Goal: Information Seeking & Learning: Learn about a topic

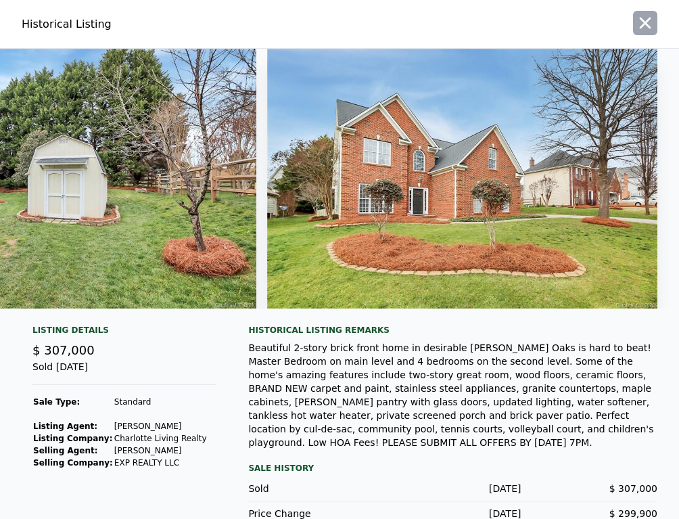
click at [640, 26] on icon "button" at bounding box center [645, 23] width 11 height 11
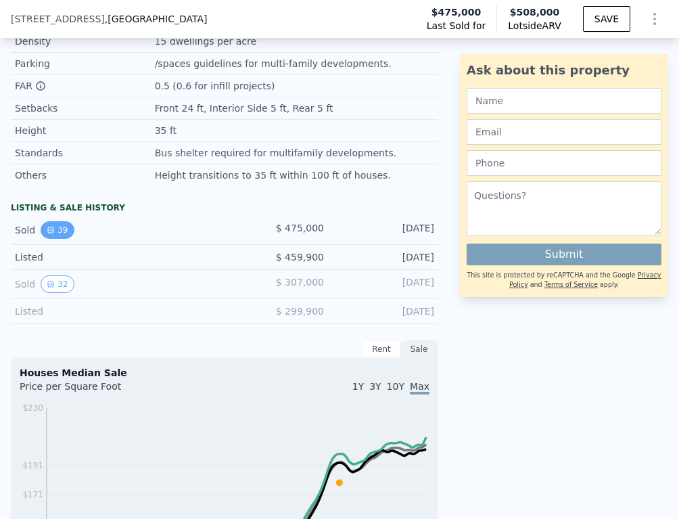
click at [58, 231] on button "39" at bounding box center [57, 230] width 33 height 18
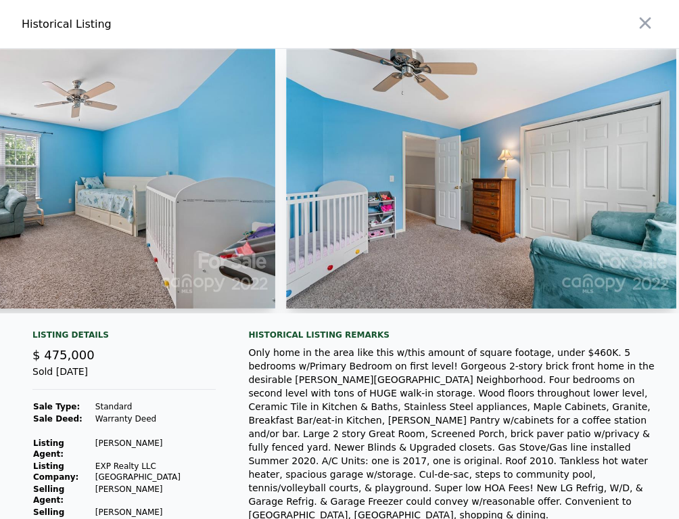
scroll to position [0, 8919]
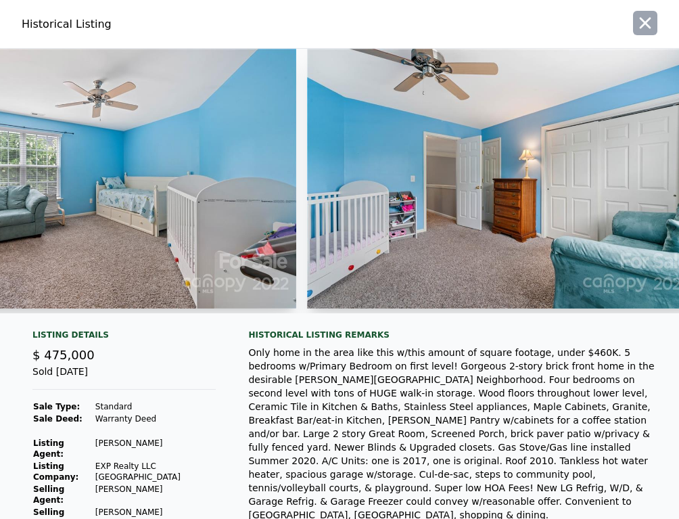
click at [637, 19] on icon "button" at bounding box center [645, 23] width 19 height 19
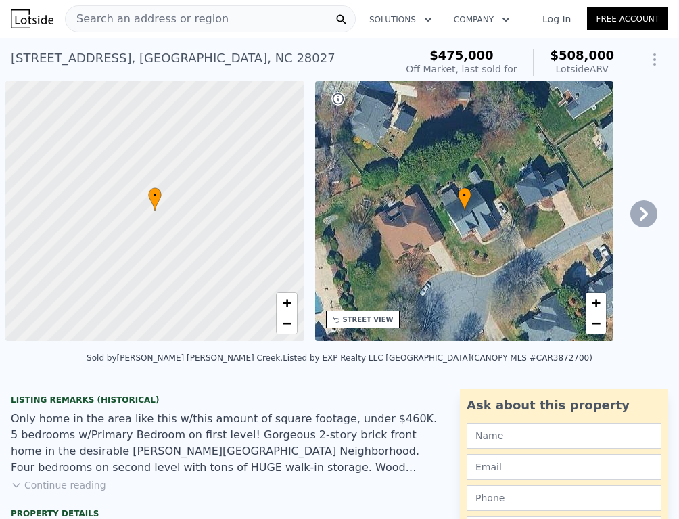
scroll to position [0, 5]
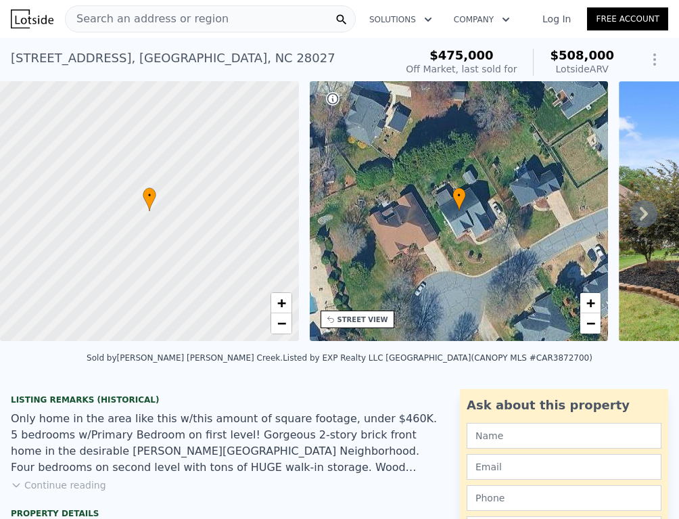
click at [242, 29] on div "Search an address or region" at bounding box center [210, 18] width 291 height 27
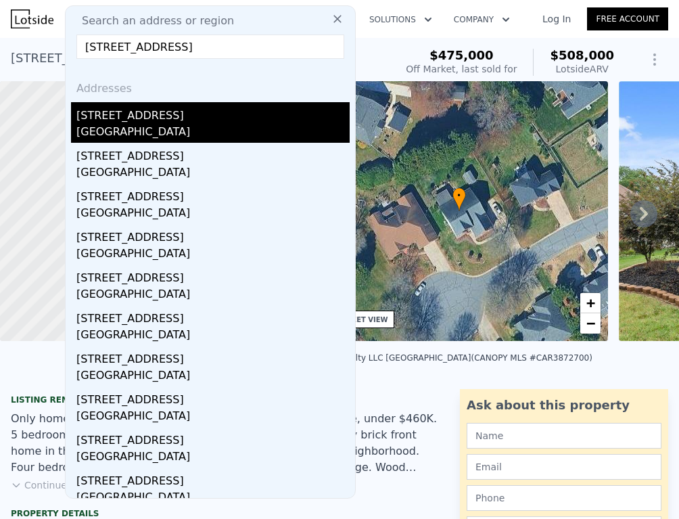
type input "[STREET_ADDRESS]"
click at [191, 120] on div "[STREET_ADDRESS]" at bounding box center [212, 113] width 273 height 22
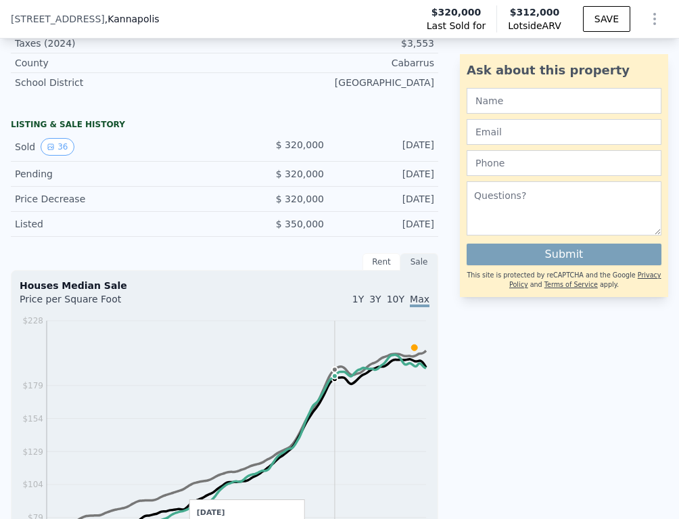
scroll to position [849, 0]
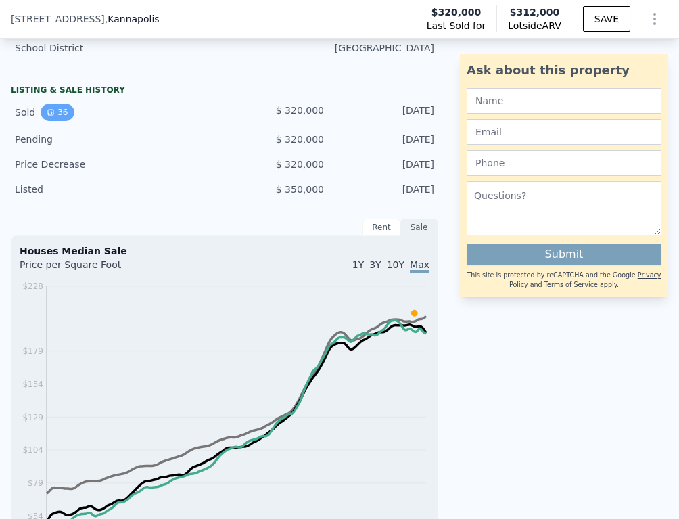
click at [62, 114] on button "36" at bounding box center [57, 112] width 33 height 18
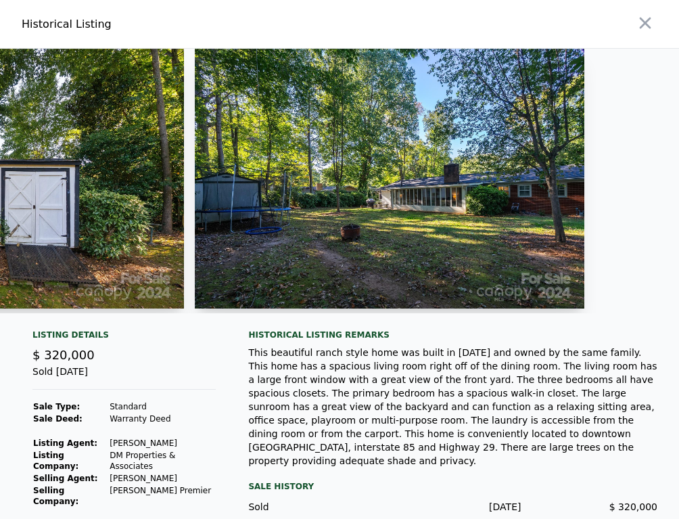
scroll to position [0, 12544]
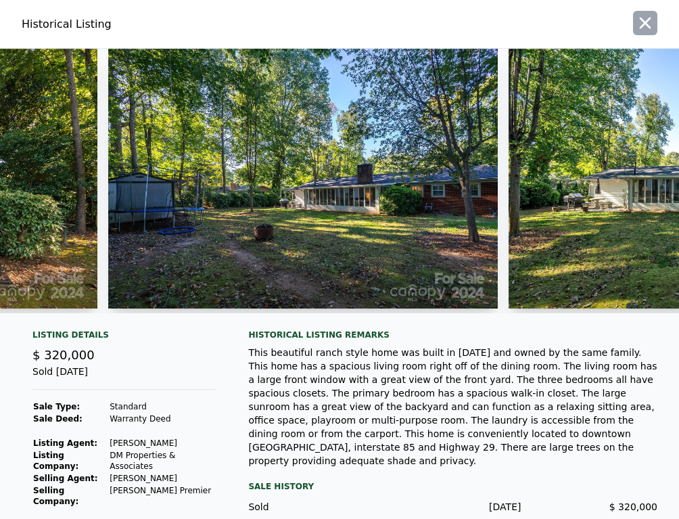
click at [648, 24] on icon "button" at bounding box center [645, 23] width 19 height 19
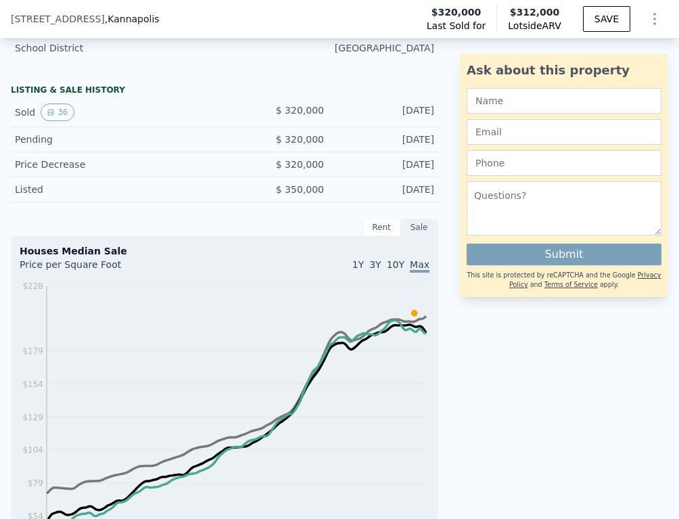
scroll to position [0, 0]
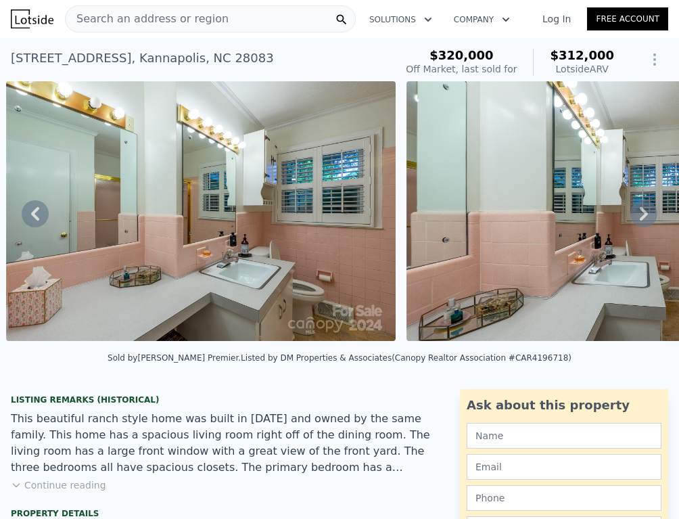
click at [139, 27] on div "Search an address or region" at bounding box center [147, 19] width 163 height 26
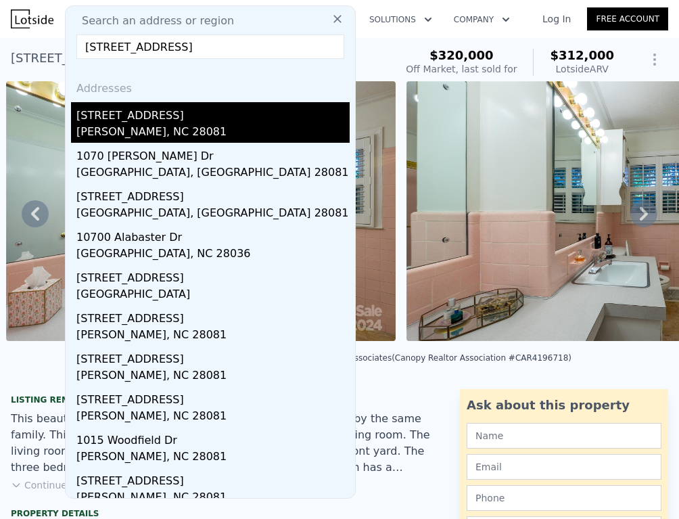
type input "[STREET_ADDRESS]"
click at [191, 121] on div "[STREET_ADDRESS]" at bounding box center [212, 113] width 273 height 22
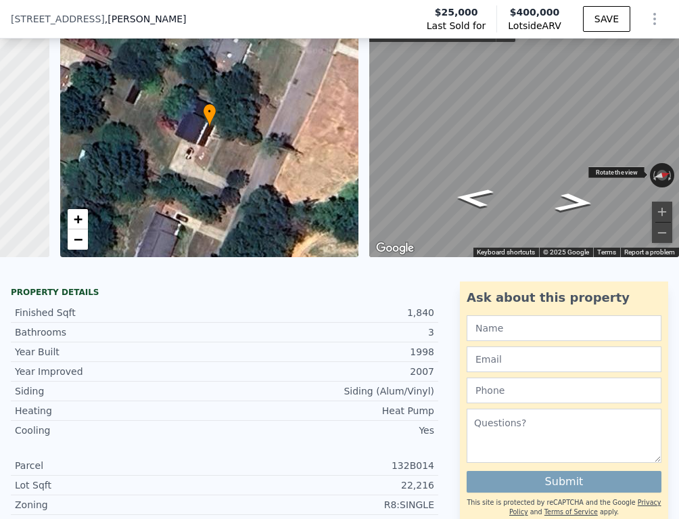
scroll to position [5, 0]
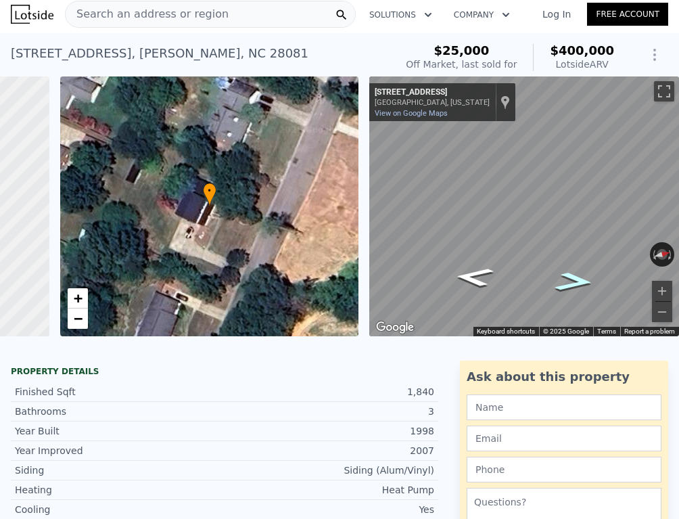
click at [571, 284] on icon "Go Northeast, Woodfield Dr" at bounding box center [574, 281] width 72 height 28
click at [265, 4] on div "Search an address or region" at bounding box center [210, 14] width 291 height 27
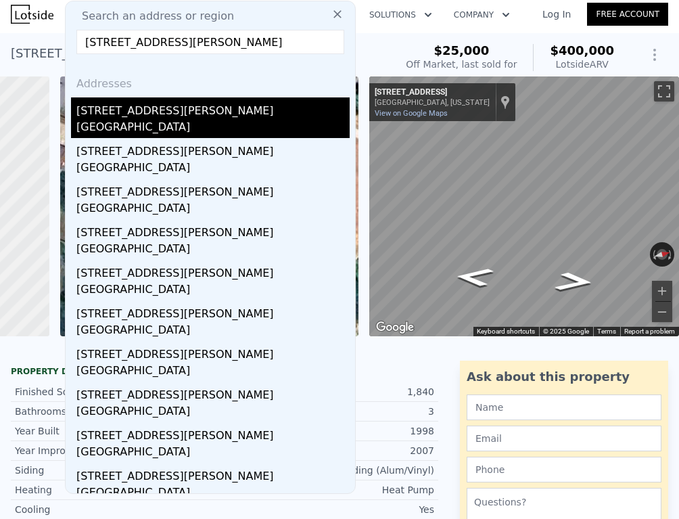
type input "[STREET_ADDRESS][PERSON_NAME]"
click at [223, 122] on div "[GEOGRAPHIC_DATA]" at bounding box center [212, 128] width 273 height 19
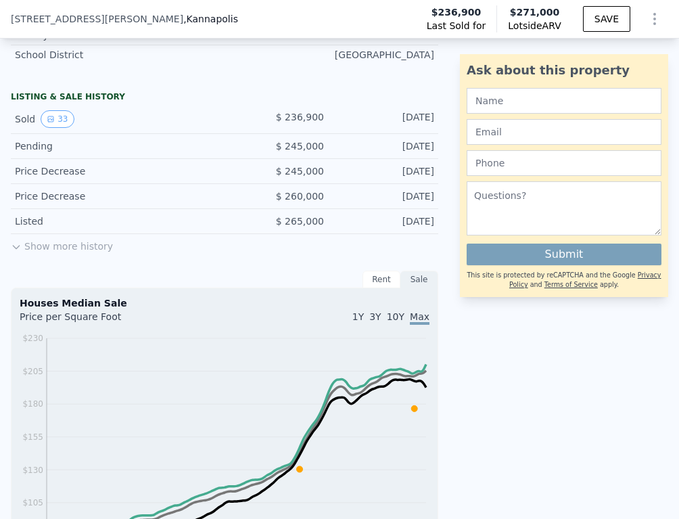
scroll to position [824, 0]
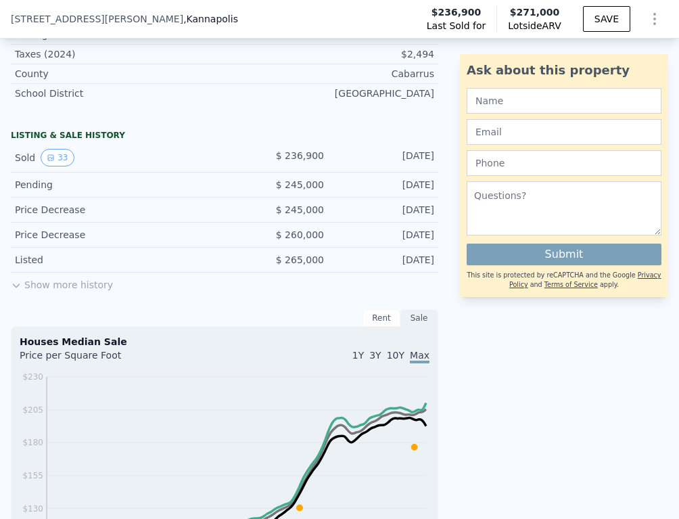
click at [61, 281] on button "Show more history" at bounding box center [62, 281] width 102 height 19
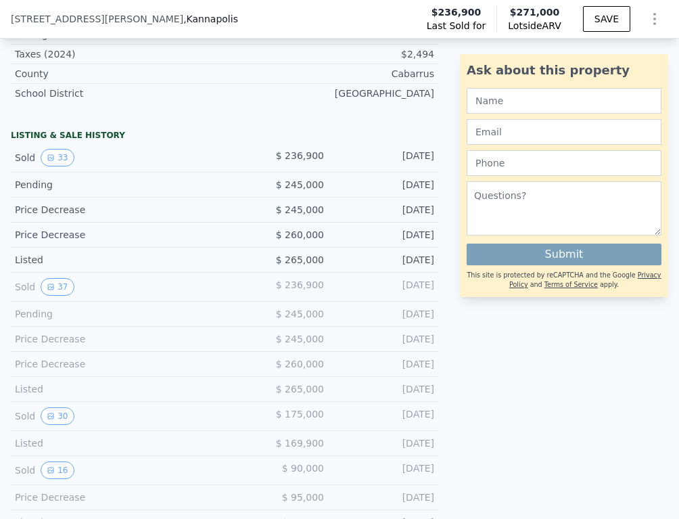
scroll to position [828, 0]
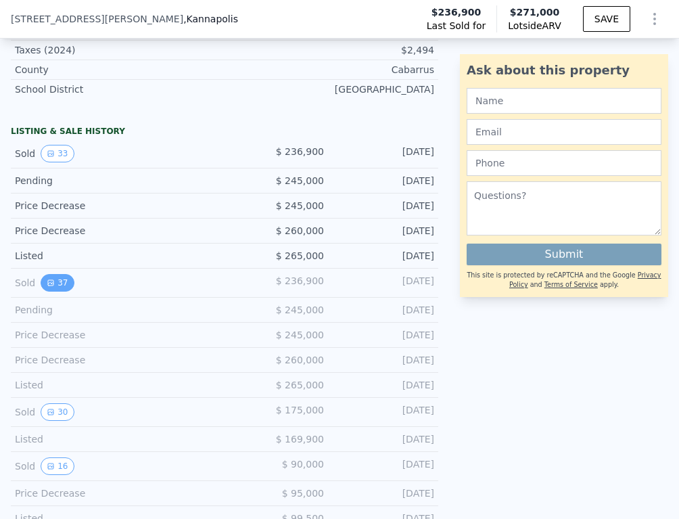
click at [57, 278] on button "37" at bounding box center [57, 283] width 33 height 18
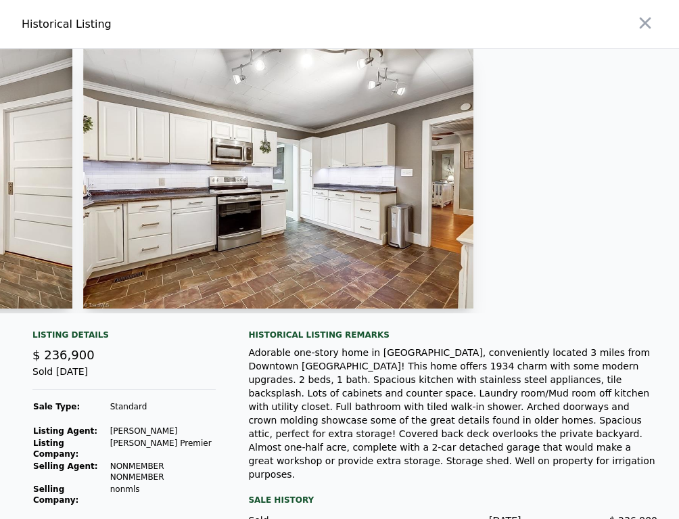
scroll to position [0, 4580]
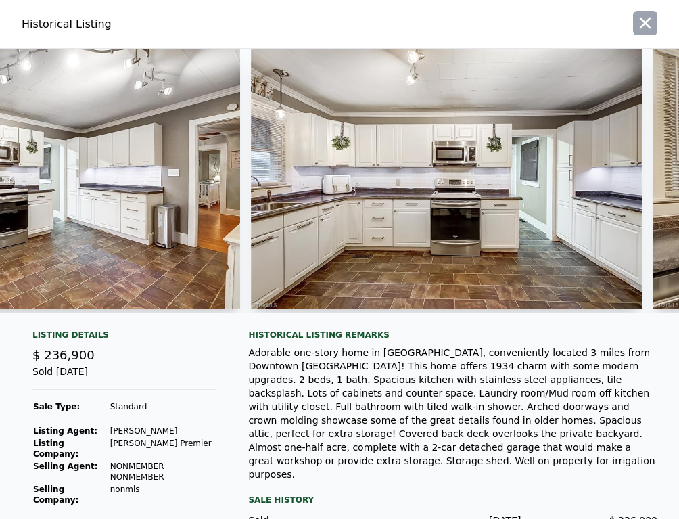
click at [643, 25] on icon "button" at bounding box center [645, 23] width 11 height 11
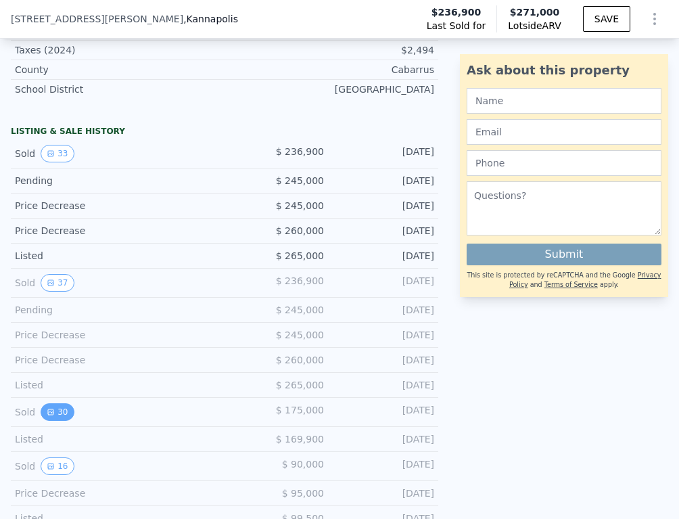
click at [52, 410] on icon "View historical data" at bounding box center [50, 411] width 5 height 5
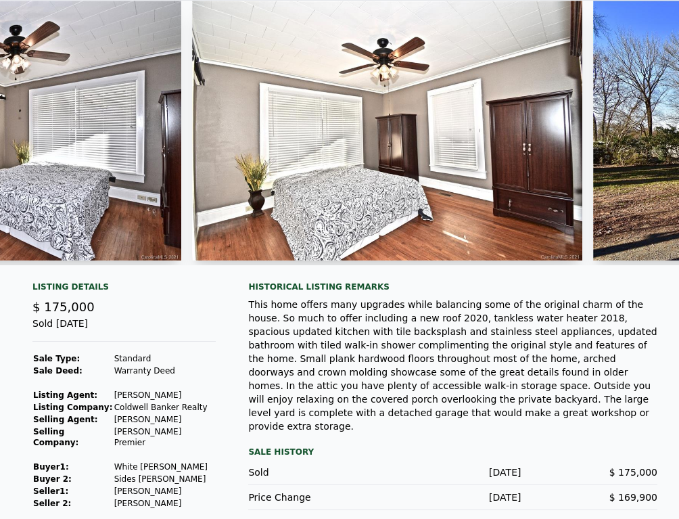
scroll to position [0, 0]
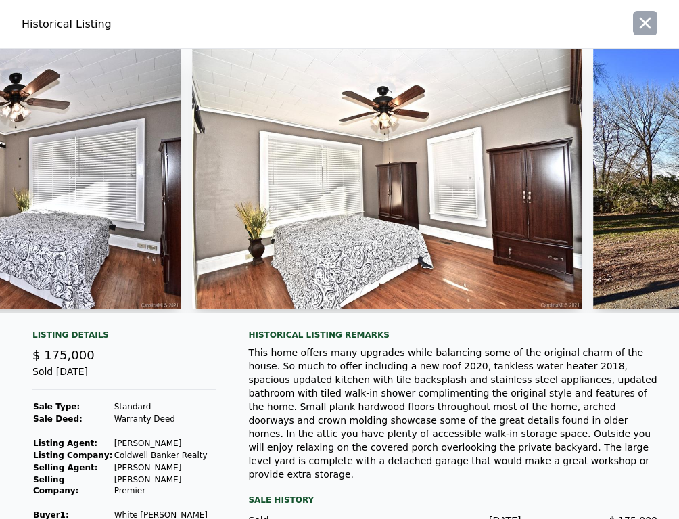
click at [650, 34] on button "button" at bounding box center [645, 23] width 24 height 24
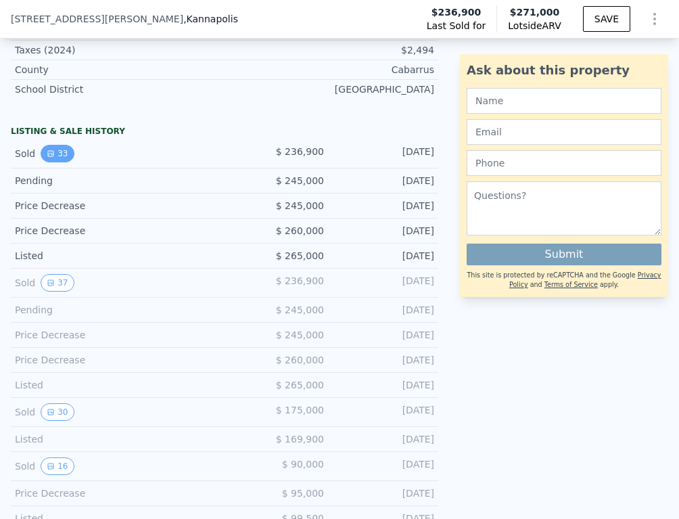
click at [64, 159] on button "33" at bounding box center [57, 154] width 33 height 18
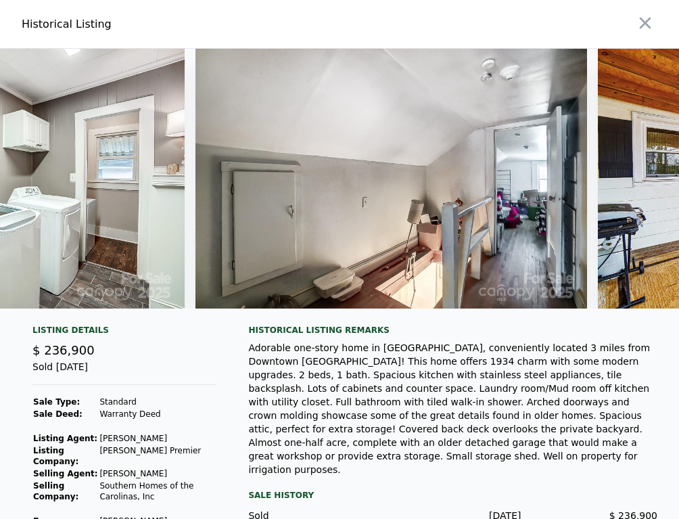
scroll to position [0, 12576]
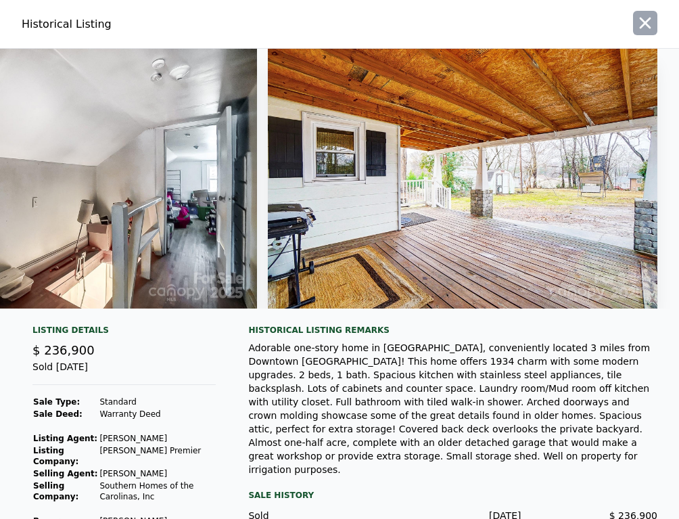
click at [645, 24] on icon "button" at bounding box center [645, 23] width 19 height 19
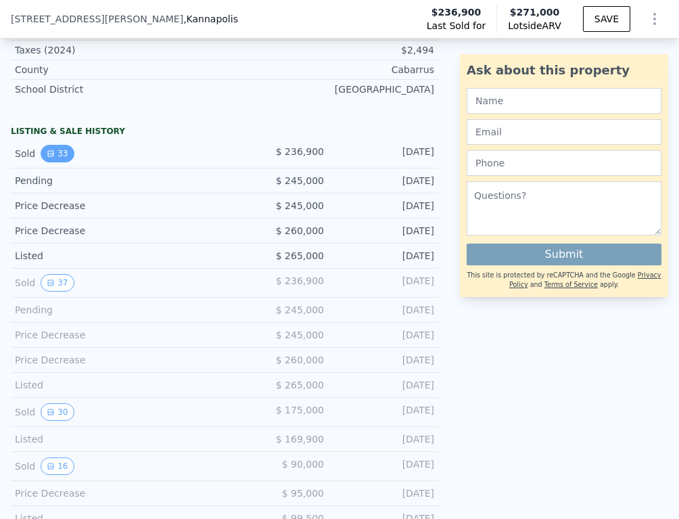
click at [52, 149] on icon "View historical data" at bounding box center [51, 153] width 8 height 8
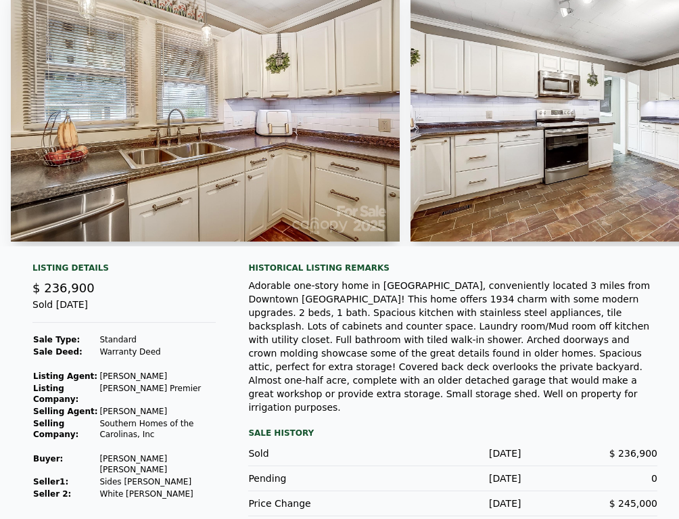
scroll to position [0, 0]
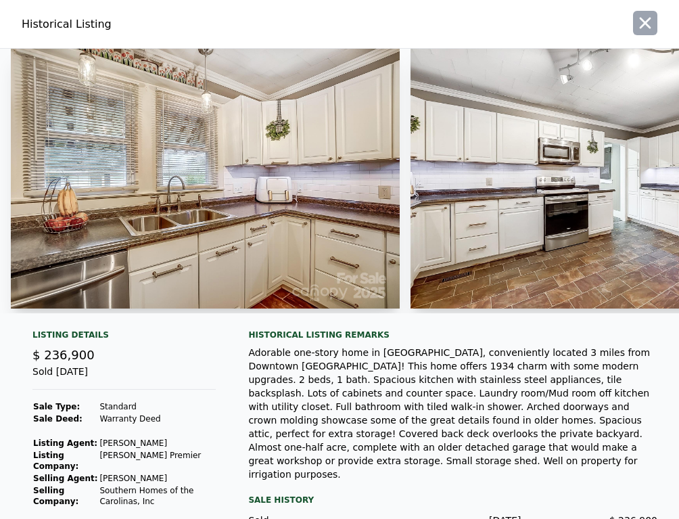
click at [652, 26] on icon "button" at bounding box center [645, 23] width 19 height 19
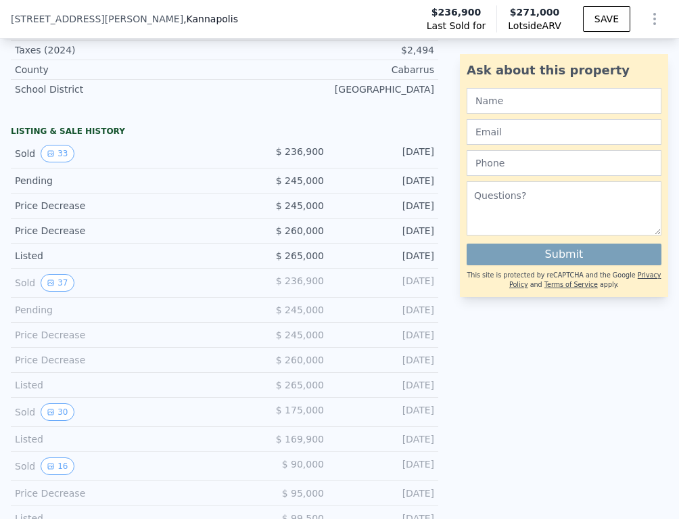
type input "5"
type input "1355"
type input "2524"
type input "14810"
type input "39857"
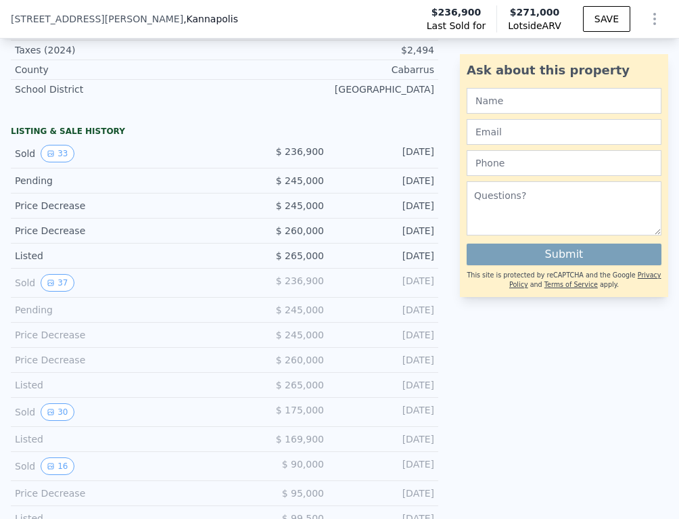
type input "$ 400,000"
type input "4"
type input "$ 347,292"
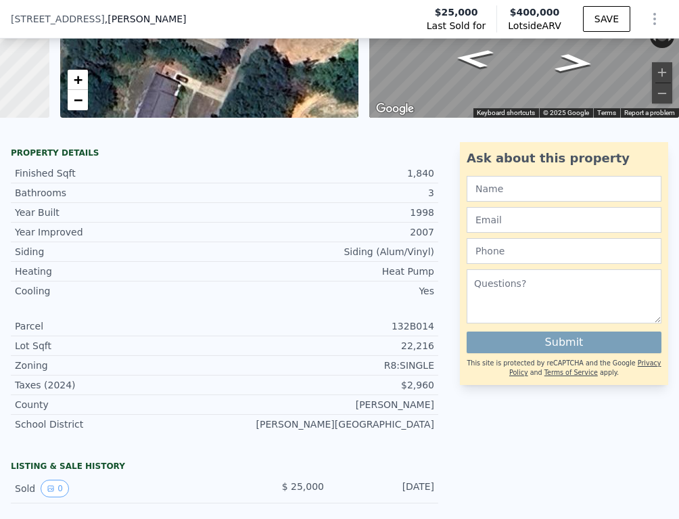
scroll to position [191, 0]
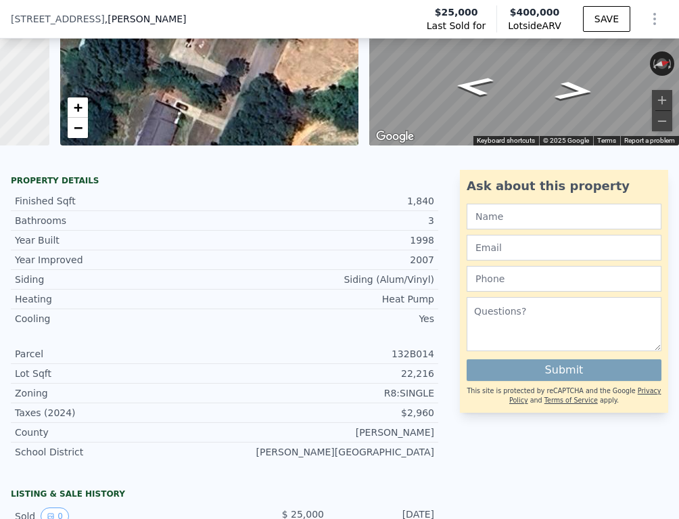
type input "3"
type input "4"
type input "1170"
type input "1834"
type input "9583"
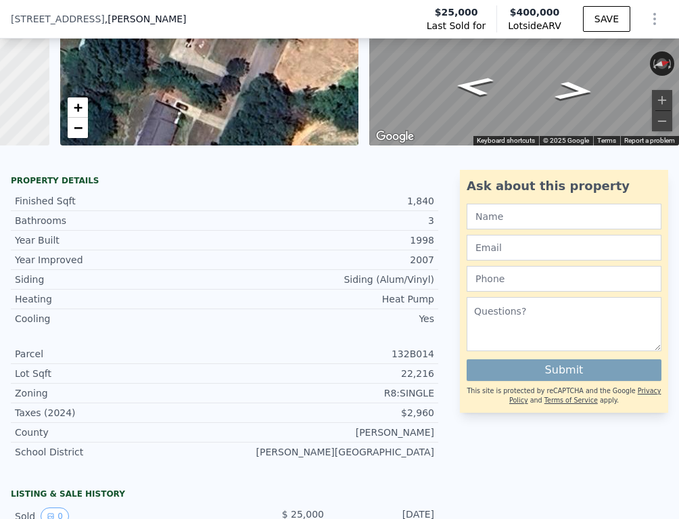
type input "26775"
type input "$ 312,000"
type input "-$ 44,978"
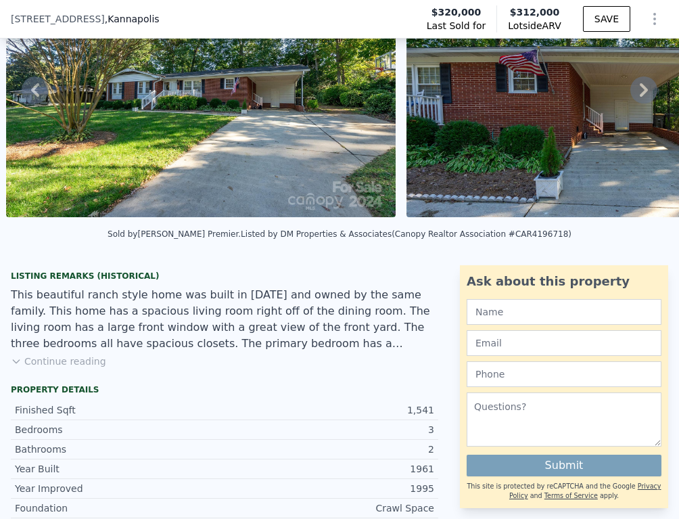
scroll to position [123, 0]
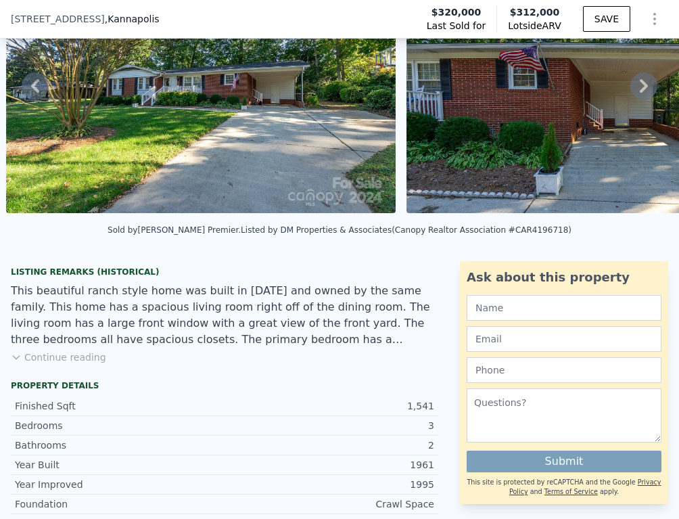
click at [83, 358] on button "Continue reading" at bounding box center [58, 357] width 95 height 14
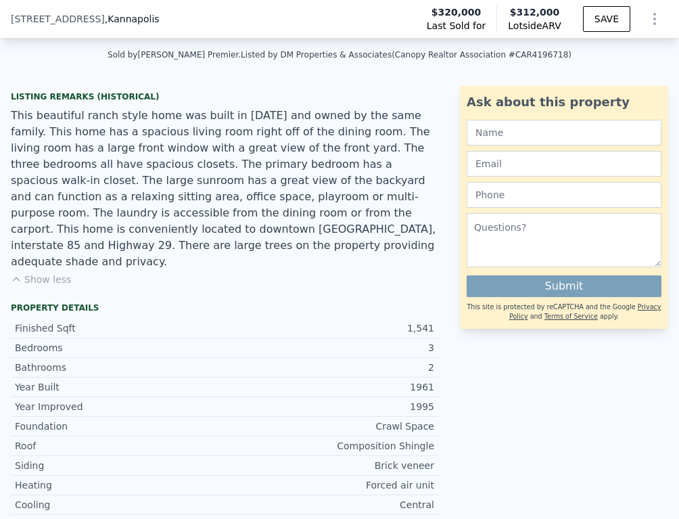
scroll to position [0, 0]
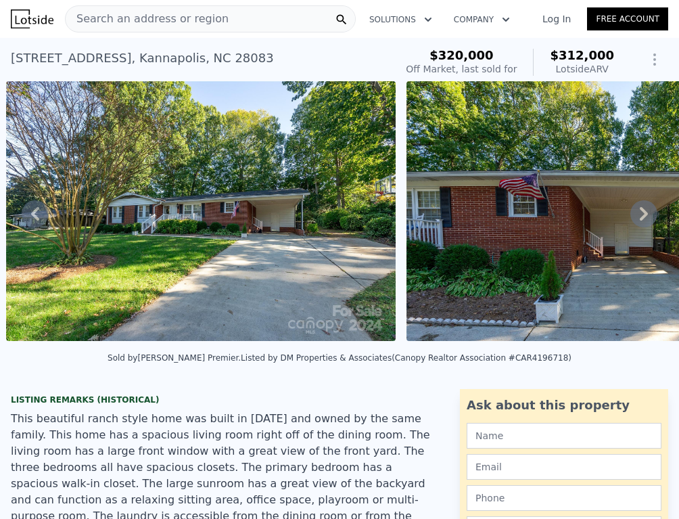
click at [645, 208] on icon at bounding box center [643, 213] width 27 height 27
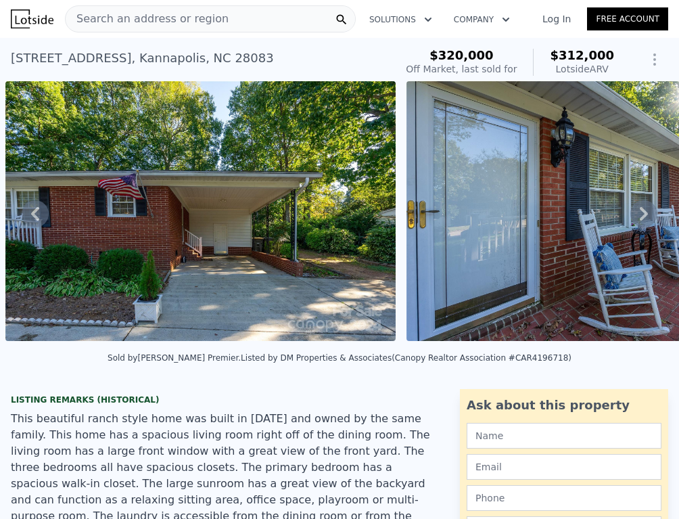
click at [645, 208] on icon at bounding box center [643, 213] width 27 height 27
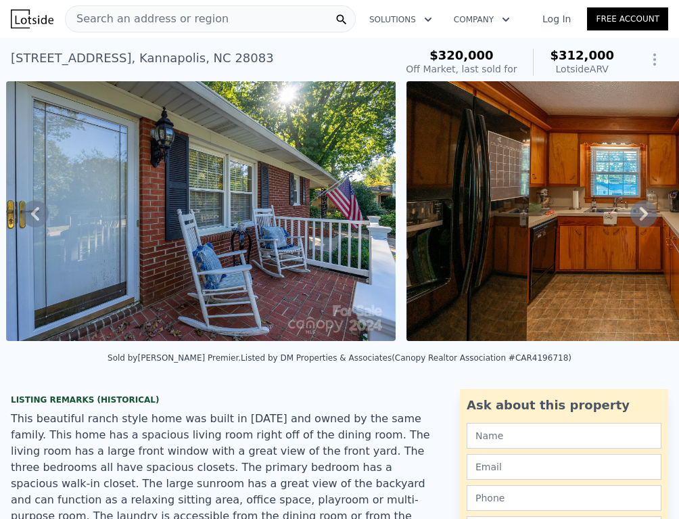
click at [645, 208] on icon at bounding box center [643, 213] width 27 height 27
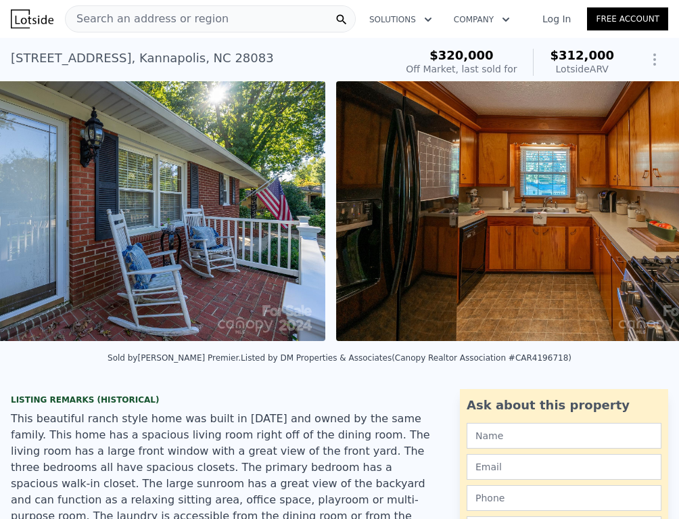
scroll to position [0, 2240]
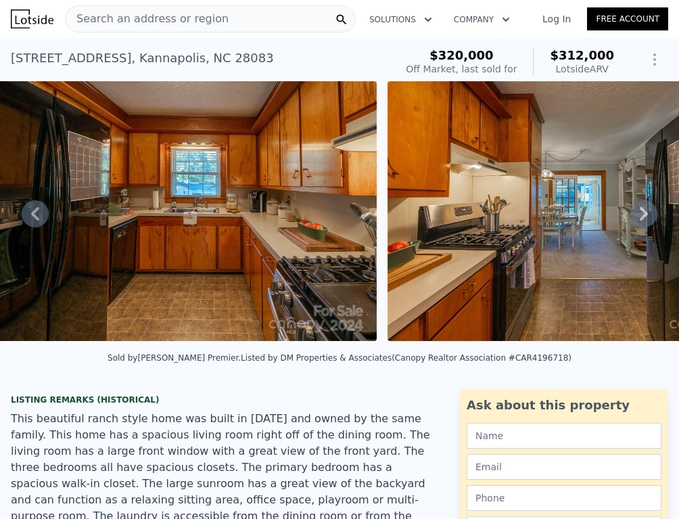
click at [645, 208] on icon at bounding box center [643, 213] width 27 height 27
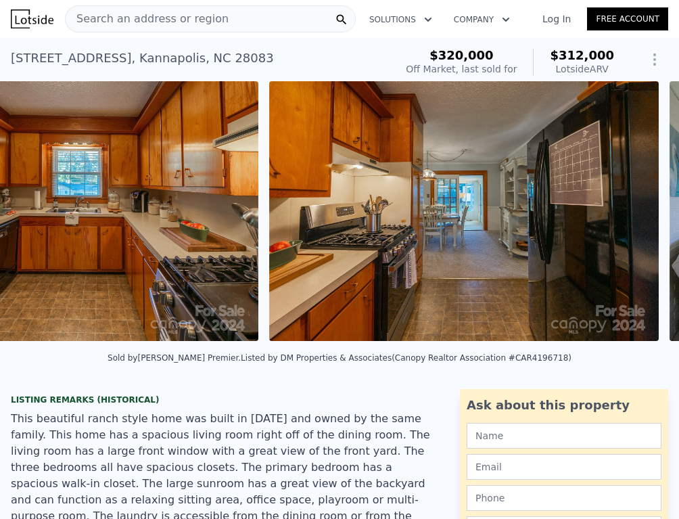
scroll to position [0, 2640]
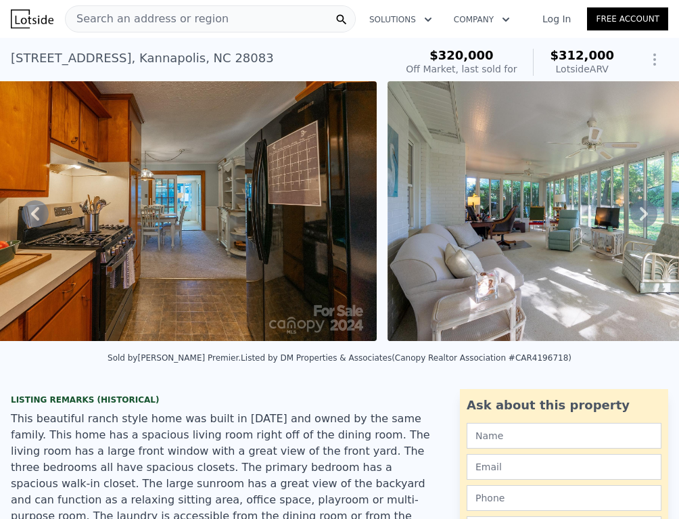
click at [645, 208] on icon at bounding box center [643, 213] width 27 height 27
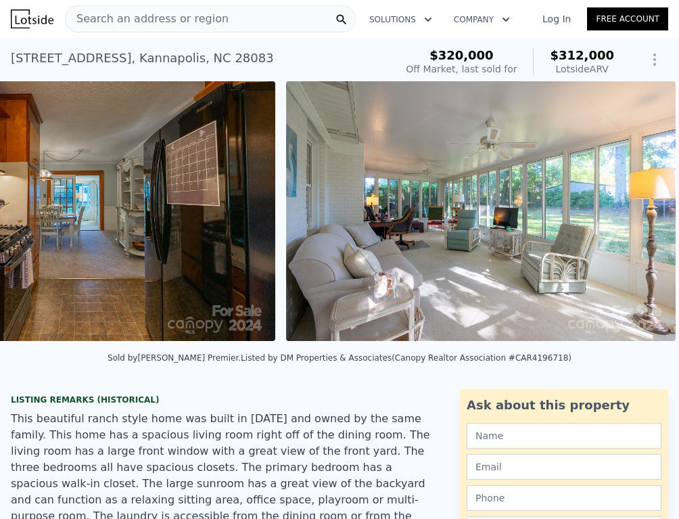
scroll to position [0, 3041]
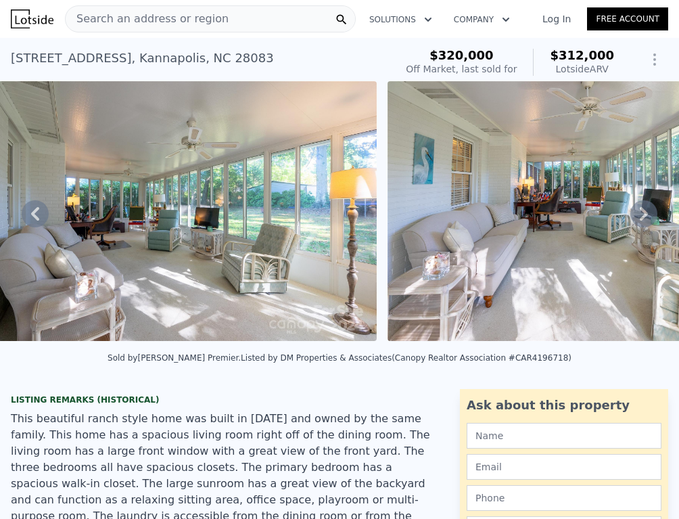
click at [645, 208] on icon at bounding box center [643, 213] width 27 height 27
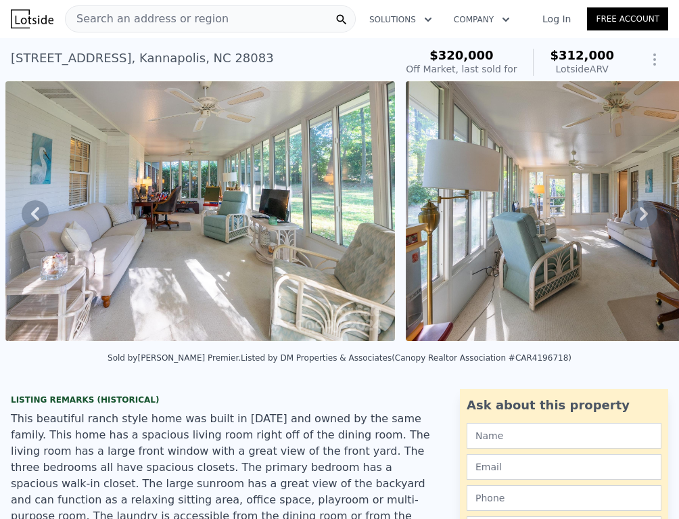
click at [645, 208] on icon at bounding box center [643, 213] width 27 height 27
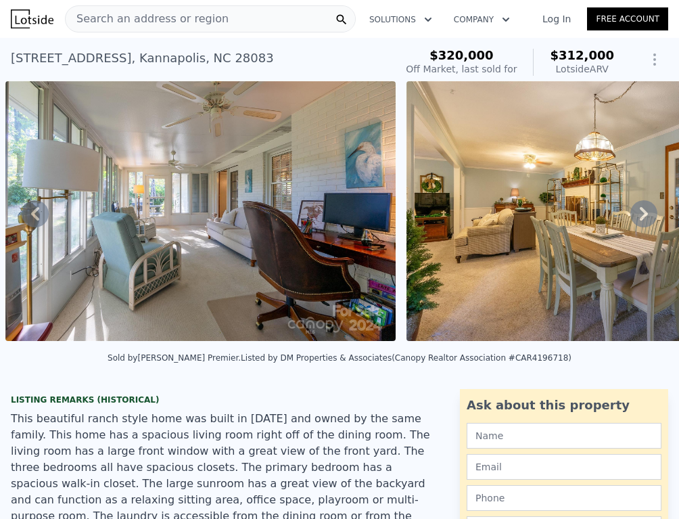
click at [645, 208] on icon at bounding box center [643, 213] width 27 height 27
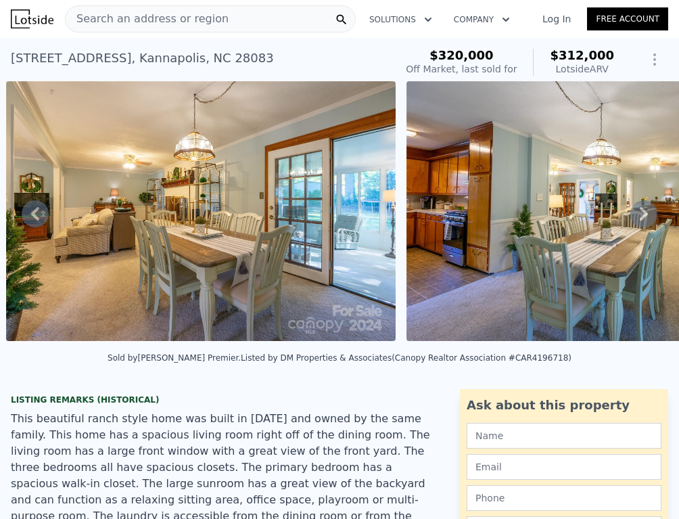
click at [645, 208] on icon at bounding box center [643, 213] width 27 height 27
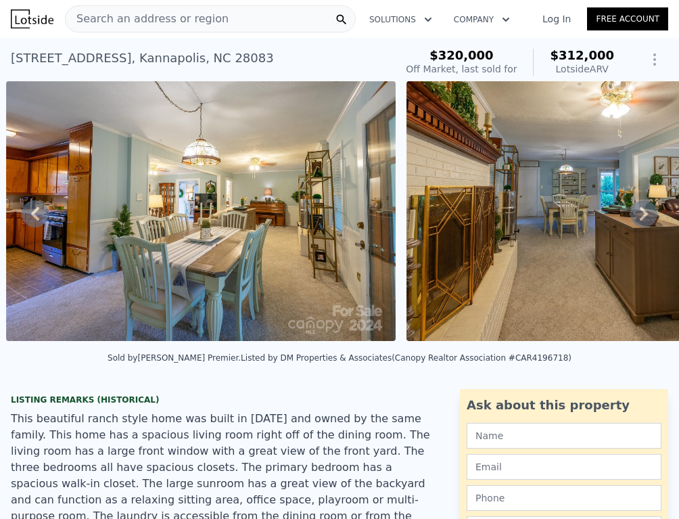
click at [645, 208] on icon at bounding box center [643, 213] width 27 height 27
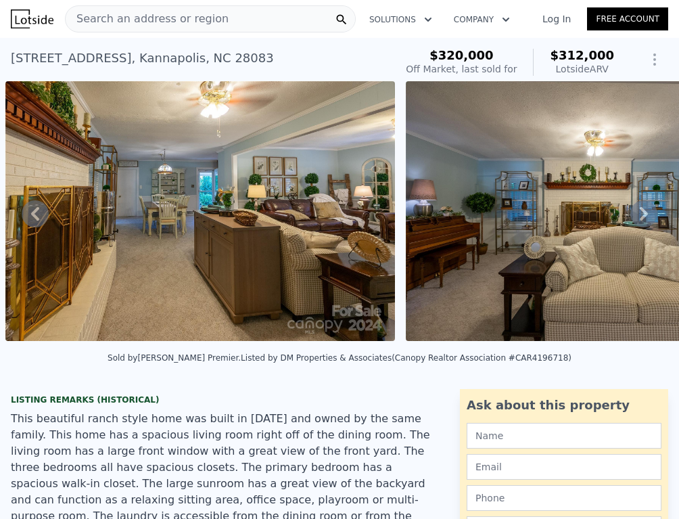
click at [645, 208] on icon at bounding box center [643, 213] width 27 height 27
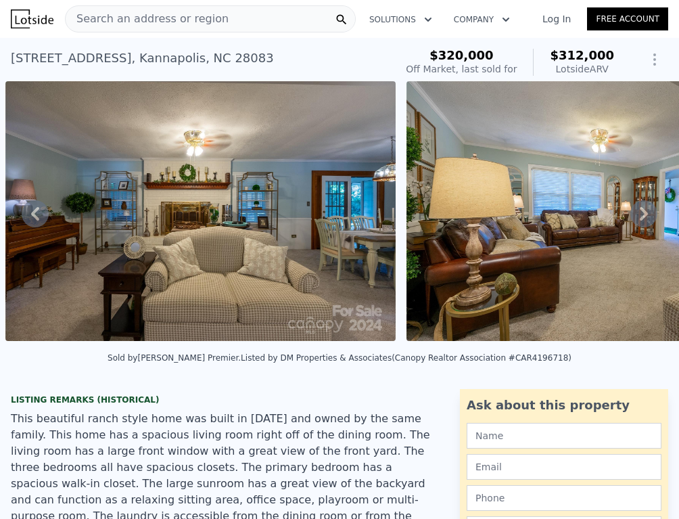
click at [645, 208] on icon at bounding box center [643, 213] width 27 height 27
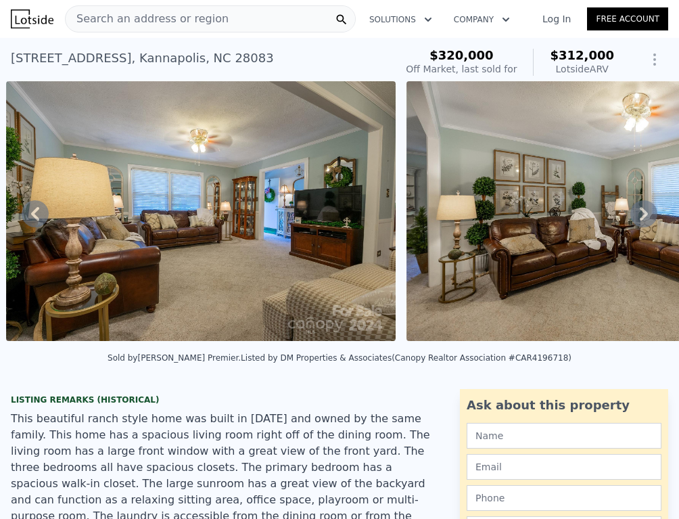
click at [645, 208] on icon at bounding box center [643, 213] width 27 height 27
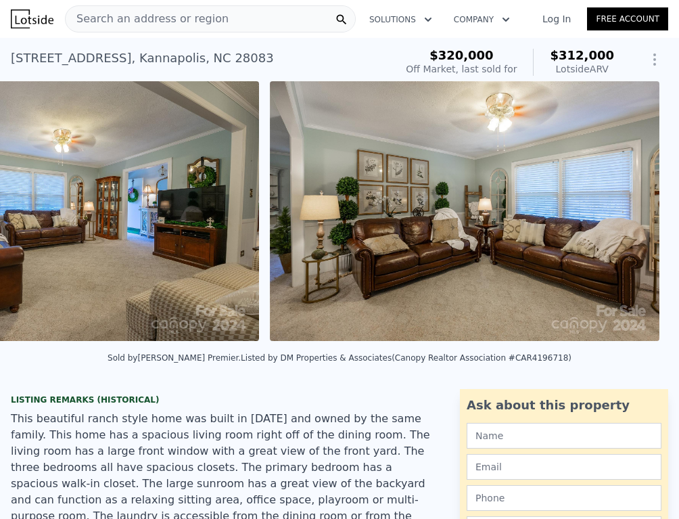
scroll to position [0, 6225]
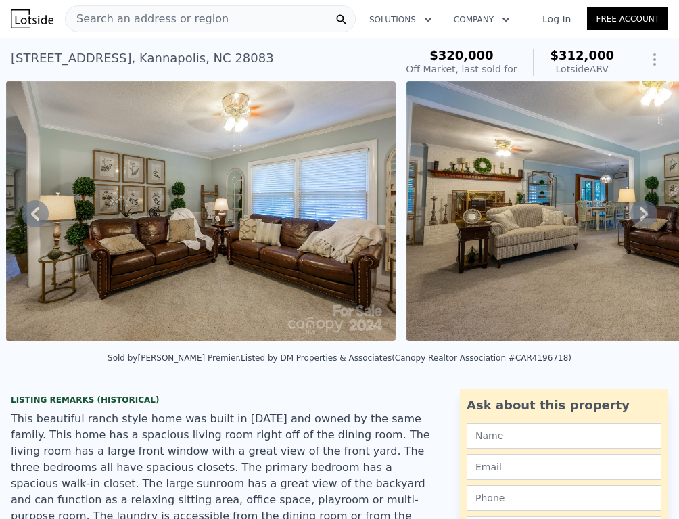
click at [645, 208] on icon at bounding box center [643, 213] width 27 height 27
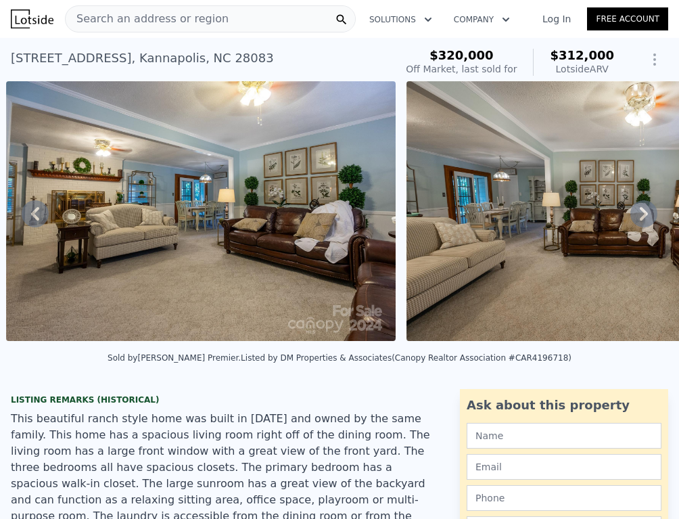
click at [645, 208] on icon at bounding box center [643, 213] width 27 height 27
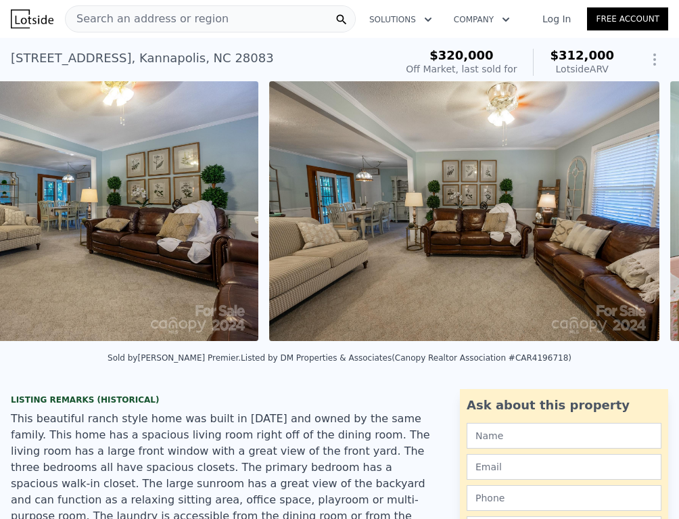
scroll to position [0, 7026]
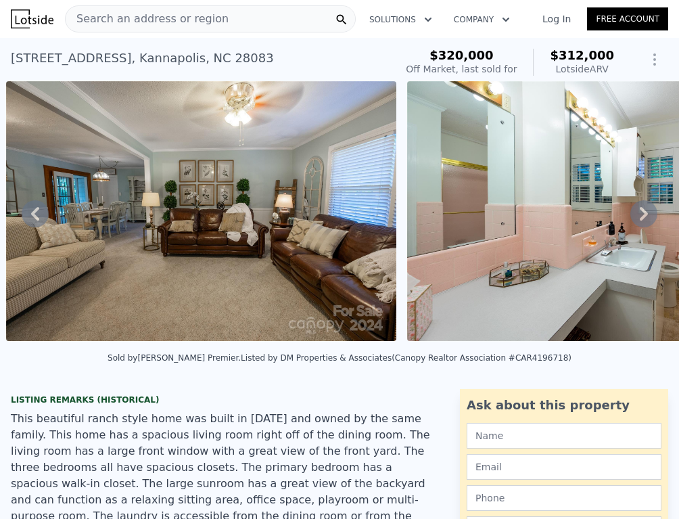
click at [645, 208] on icon at bounding box center [643, 213] width 27 height 27
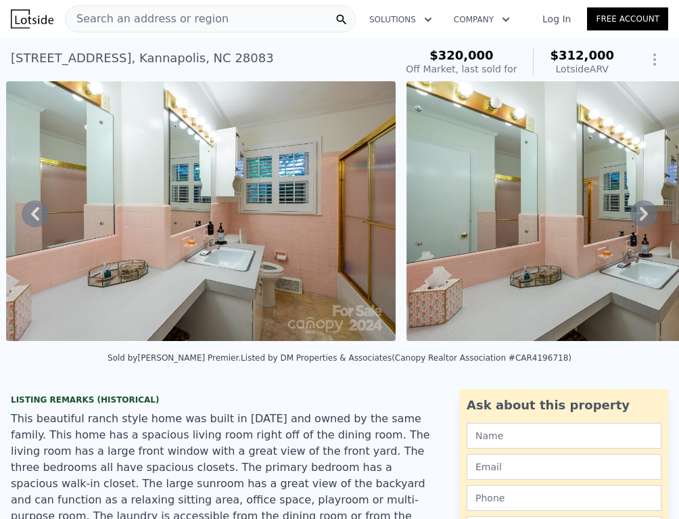
click at [645, 208] on icon at bounding box center [643, 213] width 27 height 27
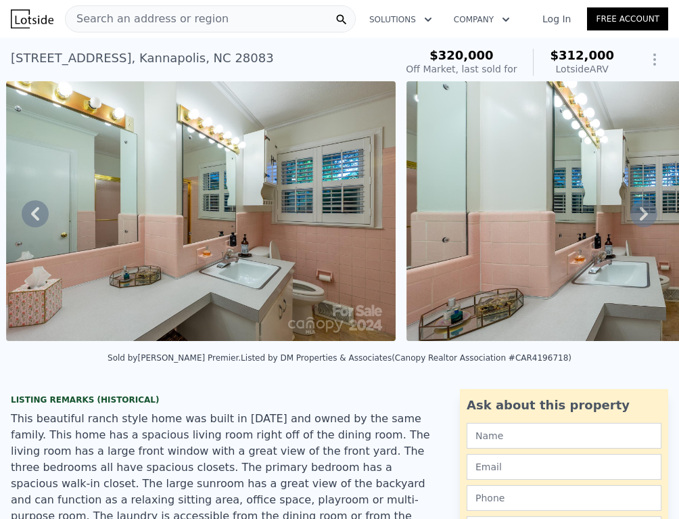
click at [645, 208] on icon at bounding box center [643, 213] width 27 height 27
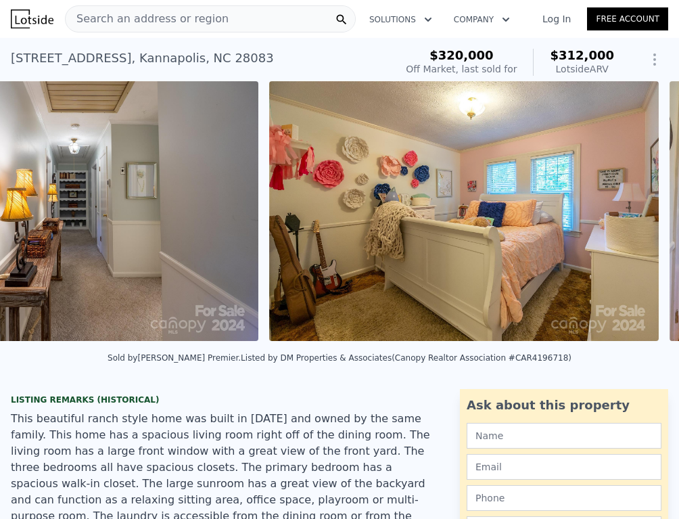
scroll to position [0, 9028]
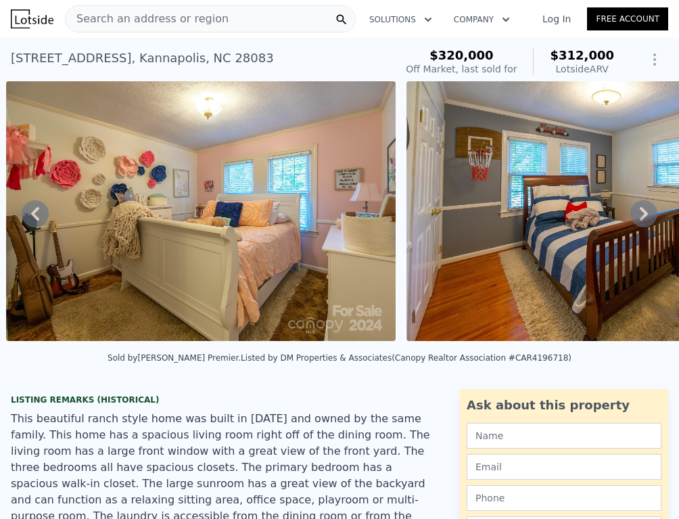
click at [645, 208] on icon at bounding box center [643, 213] width 27 height 27
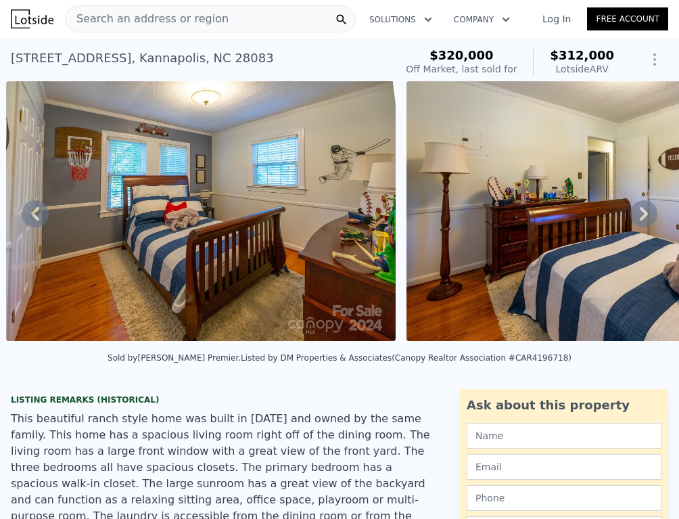
click at [645, 208] on icon at bounding box center [643, 213] width 27 height 27
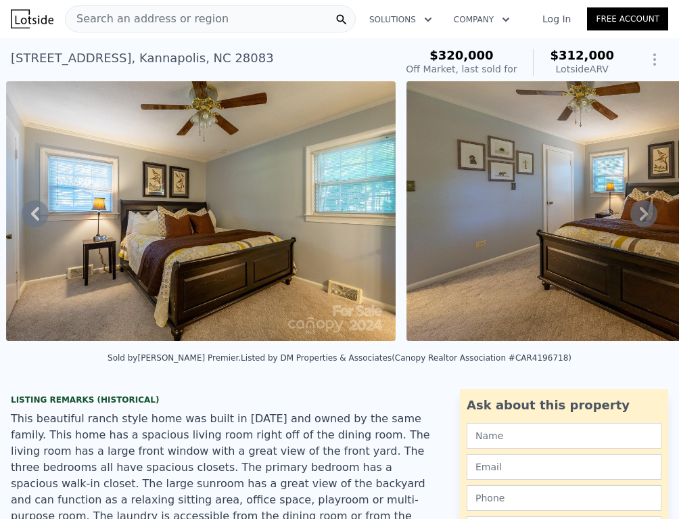
click at [645, 208] on icon at bounding box center [643, 213] width 27 height 27
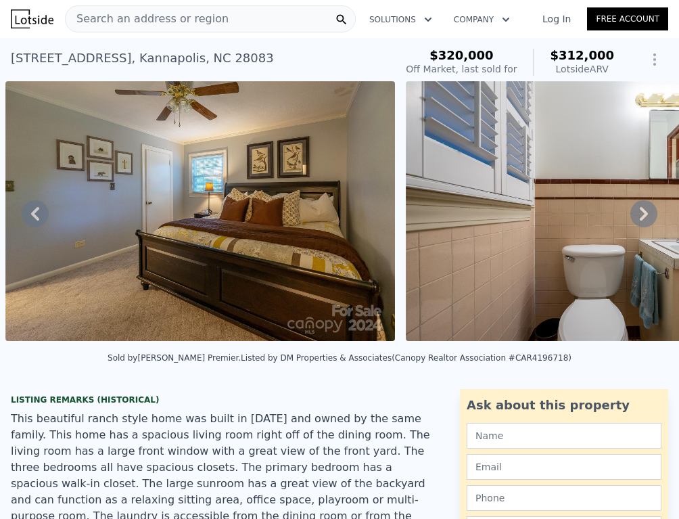
click at [645, 208] on icon at bounding box center [643, 213] width 27 height 27
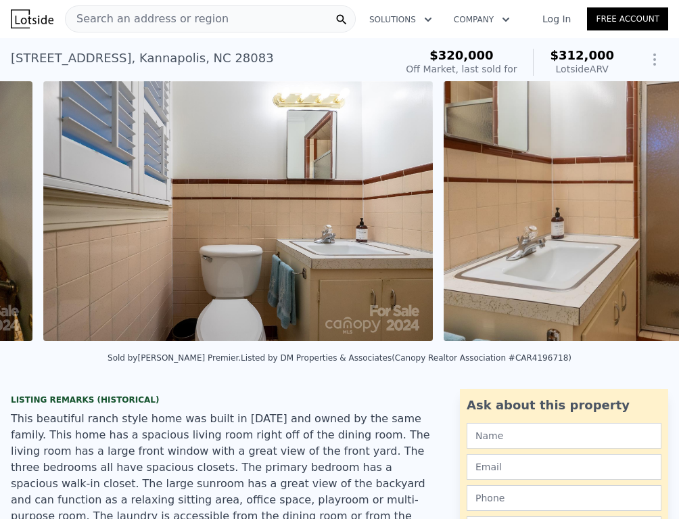
scroll to position [0, 11030]
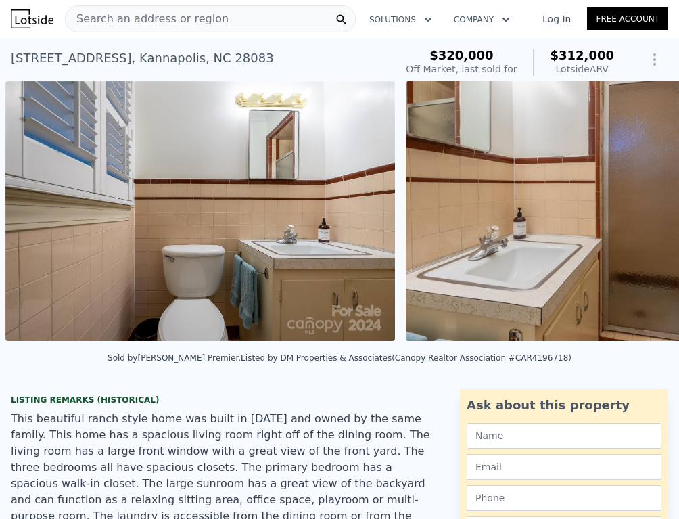
click at [645, 208] on img at bounding box center [555, 211] width 299 height 260
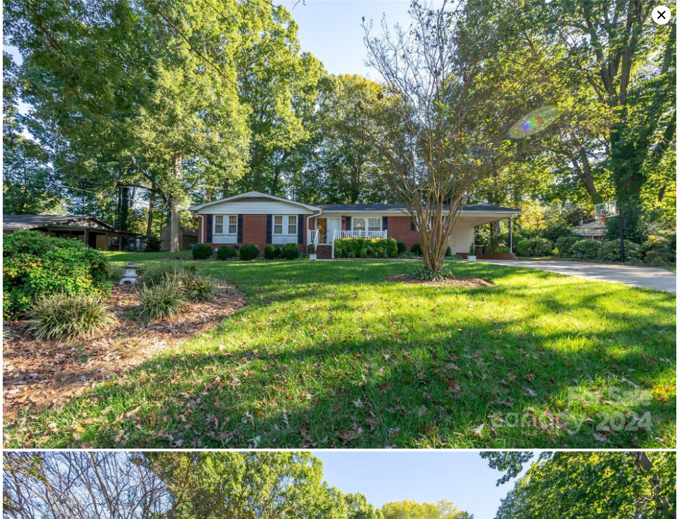
scroll to position [12189, 0]
